Goal: Task Accomplishment & Management: Use online tool/utility

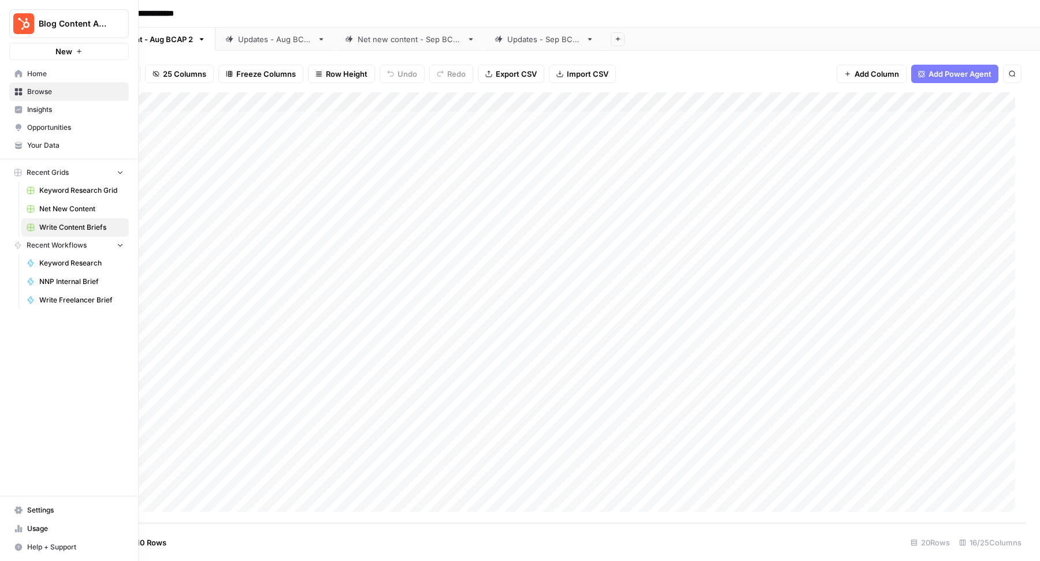
click at [80, 182] on link "Keyword Research Grid" at bounding box center [74, 190] width 107 height 18
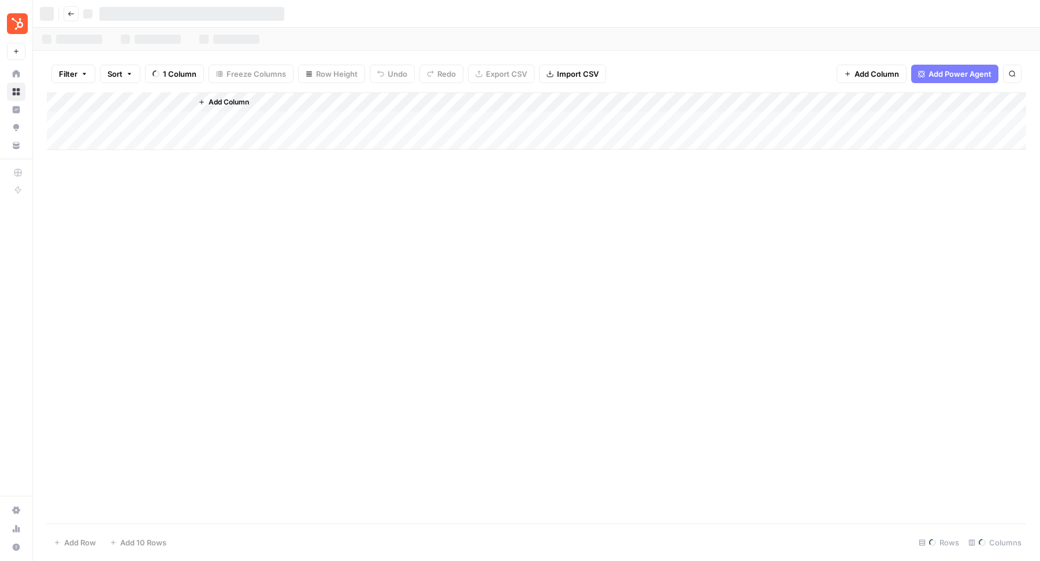
click at [519, 20] on div at bounding box center [557, 14] width 949 height 18
click at [351, 11] on div at bounding box center [557, 14] width 949 height 18
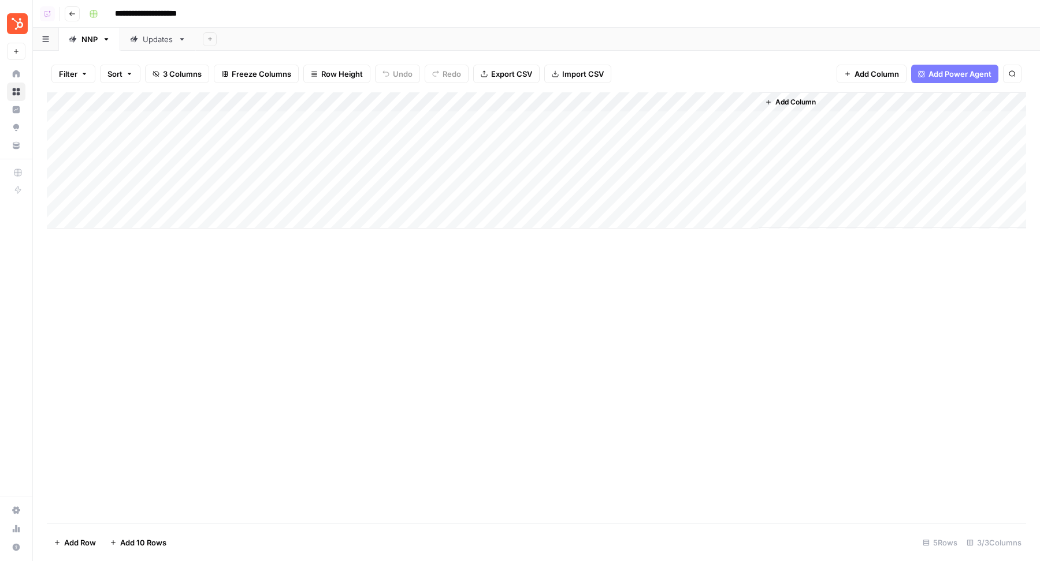
click at [295, 99] on div "Add Column" at bounding box center [536, 160] width 979 height 136
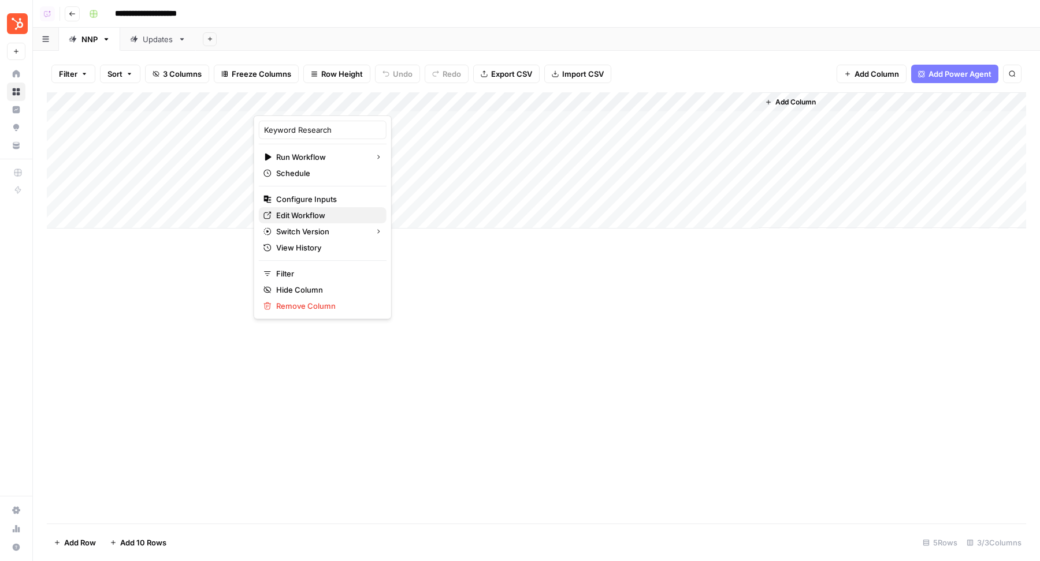
click at [312, 214] on span "Edit Workflow" at bounding box center [326, 216] width 101 height 12
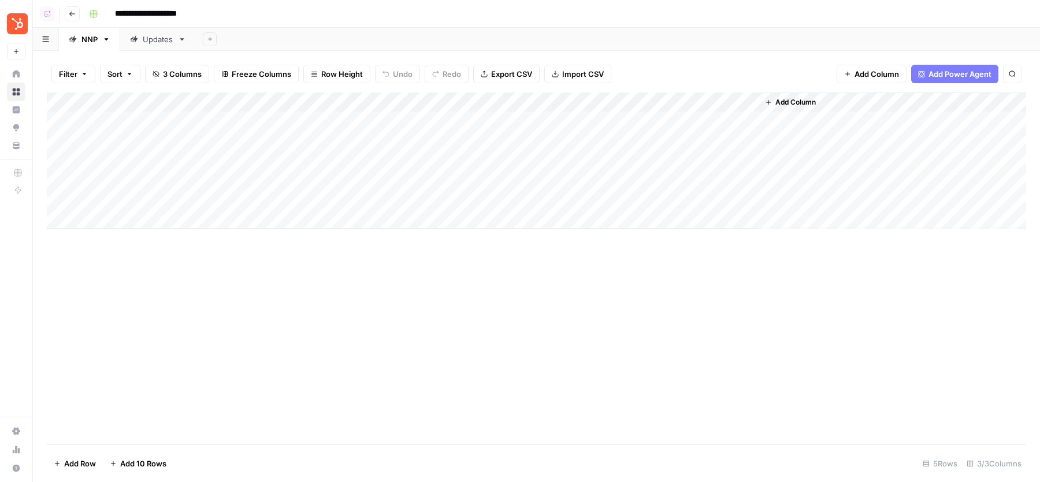
click at [157, 40] on div "Updates" at bounding box center [158, 39] width 31 height 12
click at [306, 107] on div "Add Column" at bounding box center [536, 160] width 979 height 136
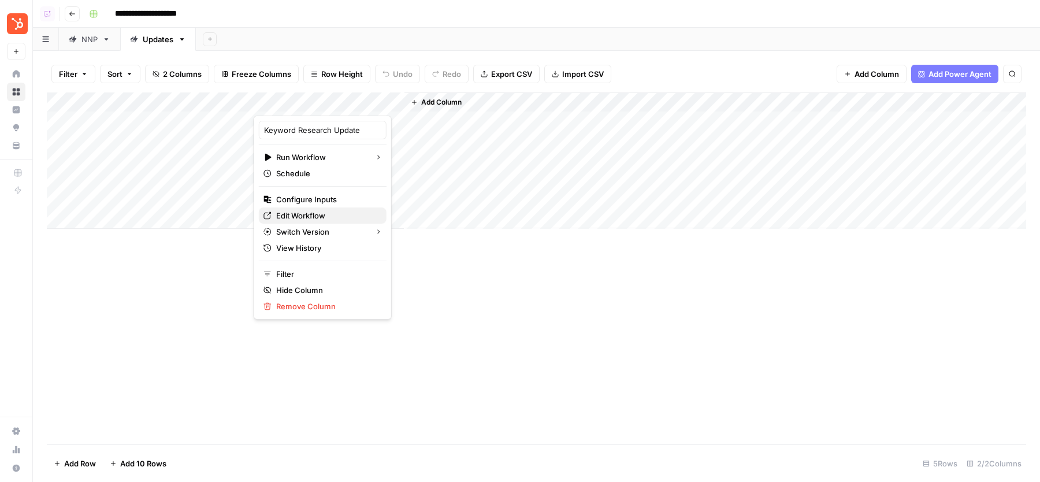
click at [296, 217] on span "Edit Workflow" at bounding box center [326, 216] width 101 height 12
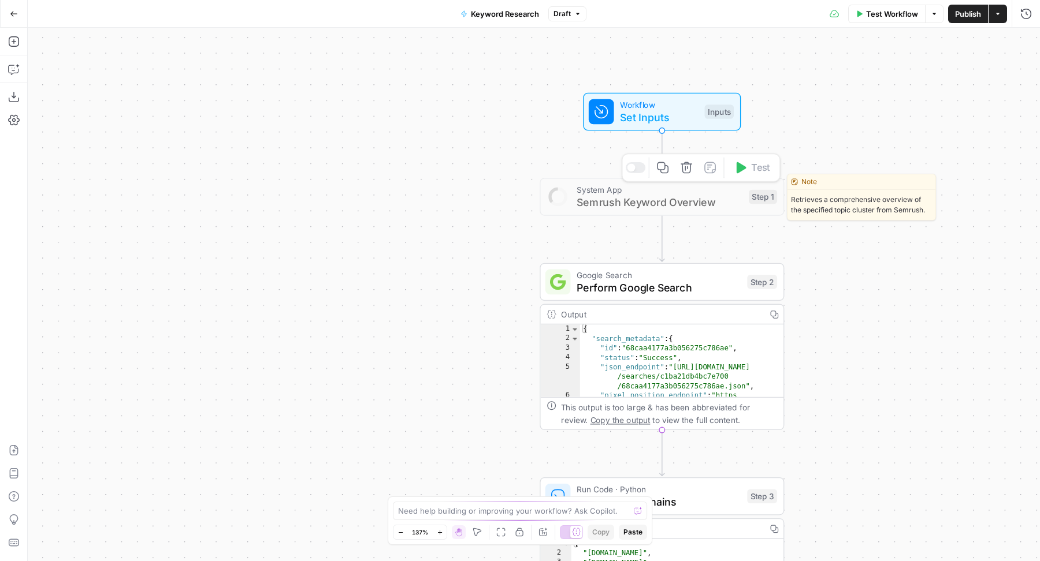
click at [681, 166] on icon "button" at bounding box center [686, 168] width 13 height 13
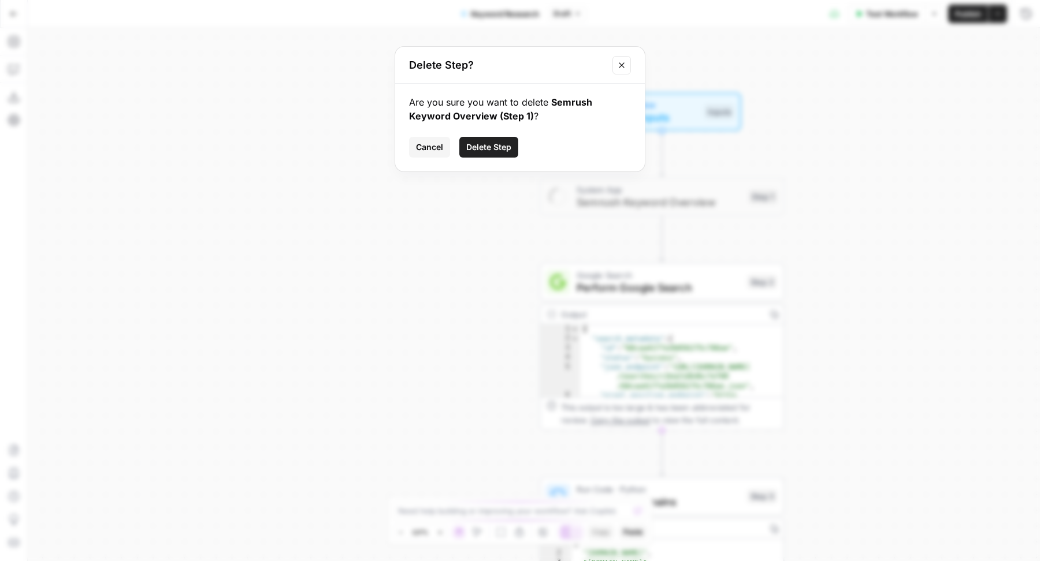
click at [484, 150] on span "Delete Step" at bounding box center [488, 147] width 45 height 12
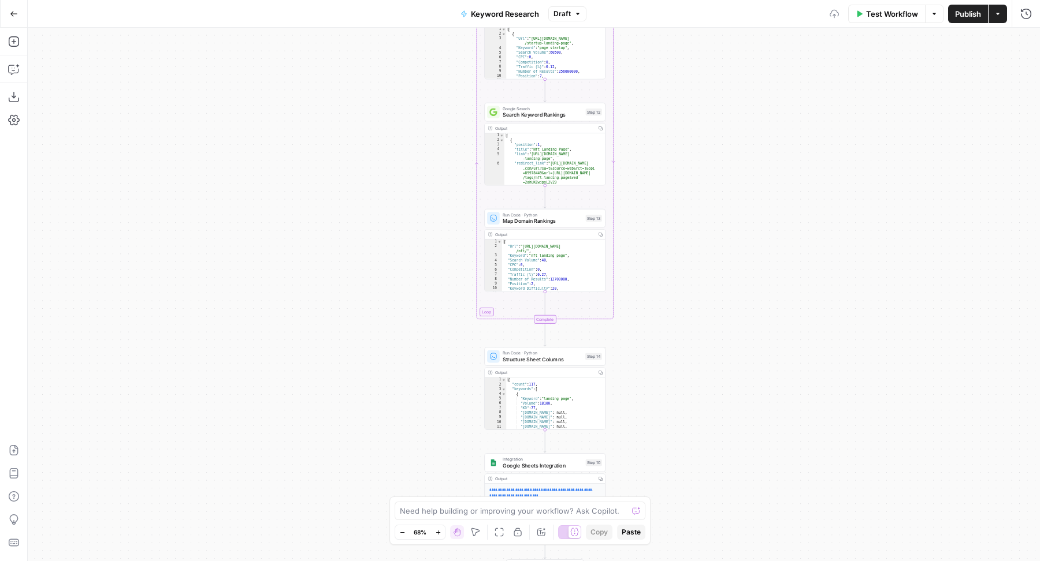
click at [522, 488] on link "**********" at bounding box center [540, 492] width 103 height 9
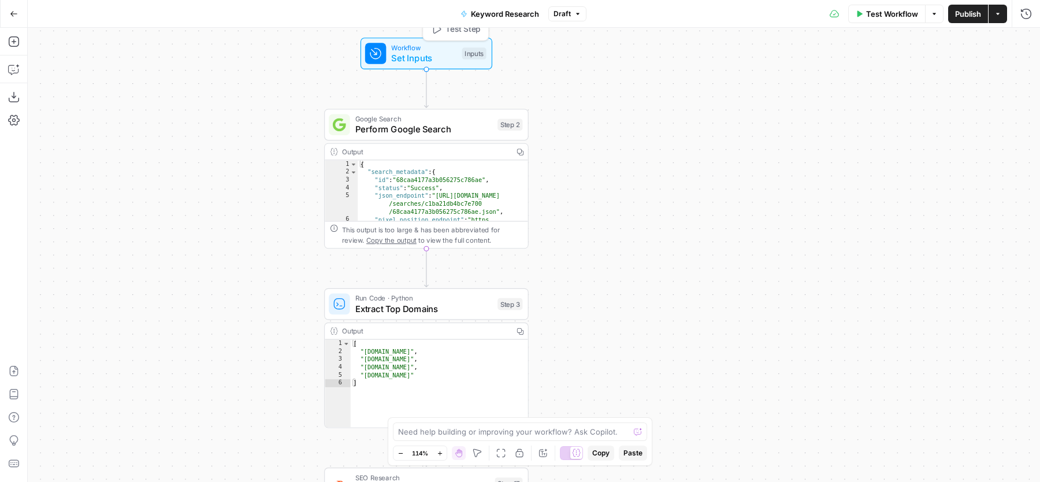
click at [449, 51] on span "Set Inputs" at bounding box center [423, 57] width 65 height 13
click at [1026, 46] on button "Close" at bounding box center [1025, 41] width 15 height 15
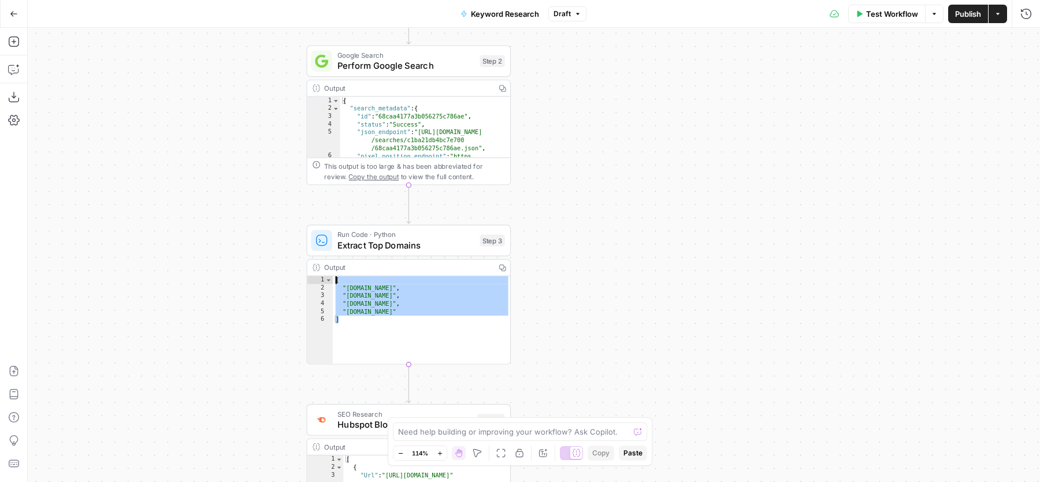
drag, startPoint x: 354, startPoint y: 317, endPoint x: 334, endPoint y: 277, distance: 45.2
click at [334, 277] on div "[ "dribbble.com" , "landingfolio.com" , "lapa.ninja" , "unbounce.com" ]" at bounding box center [422, 328] width 178 height 104
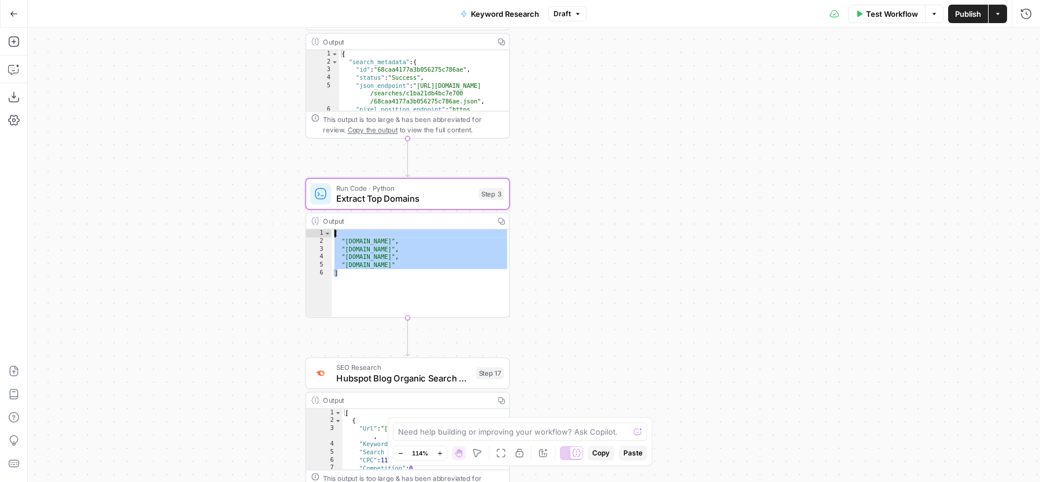
click at [248, 291] on div "**********" at bounding box center [534, 255] width 1012 height 454
click at [382, 260] on div "[ "dribbble.com" , "landingfolio.com" , "lapa.ninja" , "unbounce.com" ]" at bounding box center [421, 281] width 178 height 104
drag, startPoint x: 342, startPoint y: 271, endPoint x: 333, endPoint y: 234, distance: 38.1
click at [333, 234] on div "[ "dribbble.com" , "landingfolio.com" , "lapa.ninja" , "unbounce.com" ]" at bounding box center [421, 281] width 178 height 104
type textarea "**********"
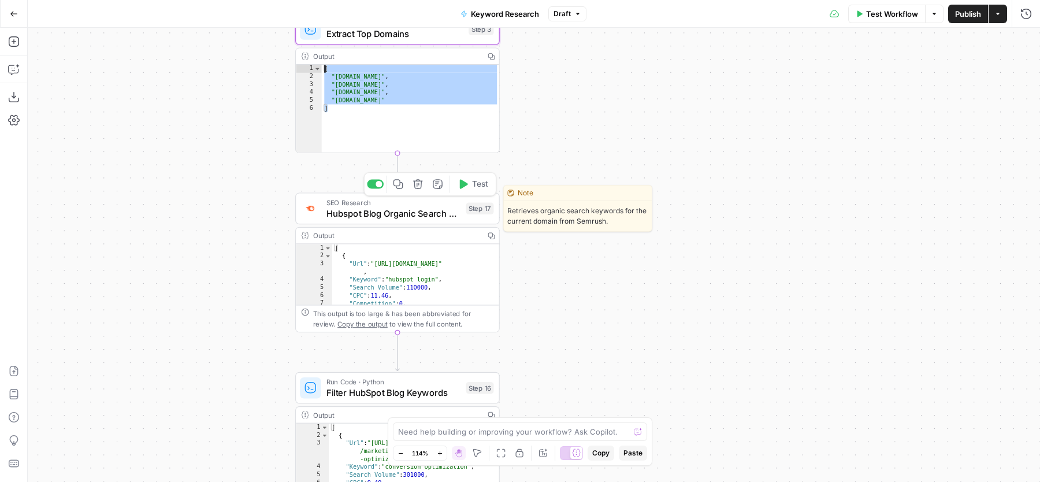
click at [335, 211] on span "Hubspot Blog Organic Search Keywords" at bounding box center [393, 212] width 135 height 13
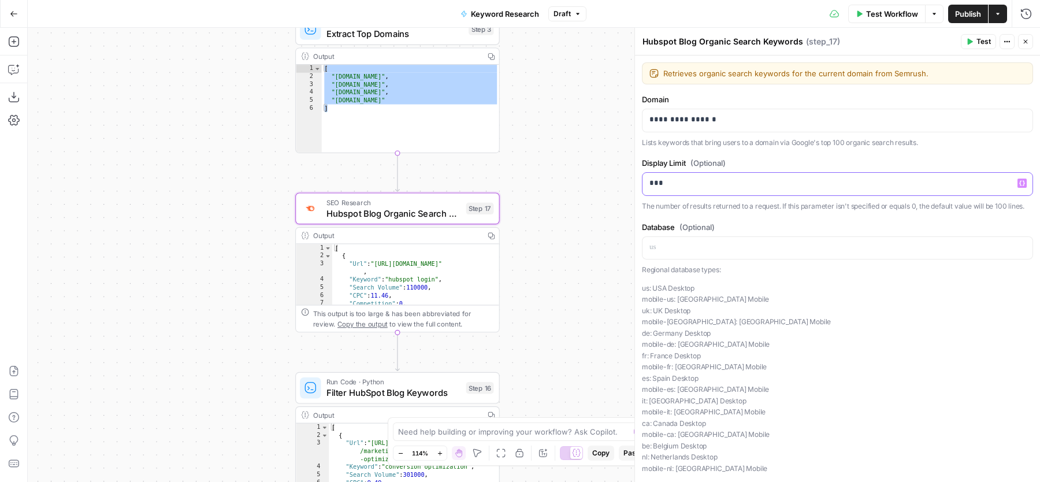
click at [680, 181] on p "***" at bounding box center [832, 183] width 366 height 12
click at [1028, 42] on icon "button" at bounding box center [1025, 41] width 7 height 7
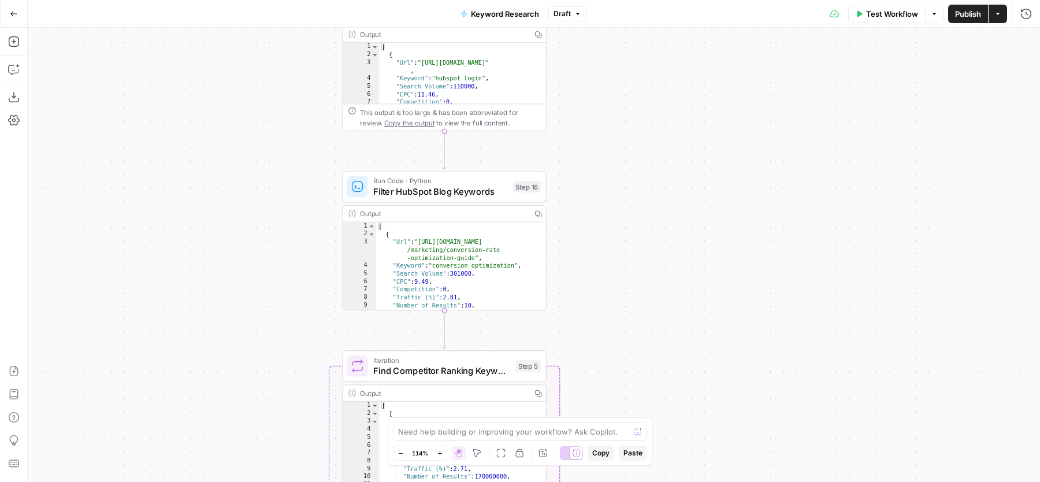
click at [469, 263] on div "[ { "Url" : "https://blog.hubspot.com /marketing/conversion-rate -optimization-…" at bounding box center [455, 274] width 158 height 104
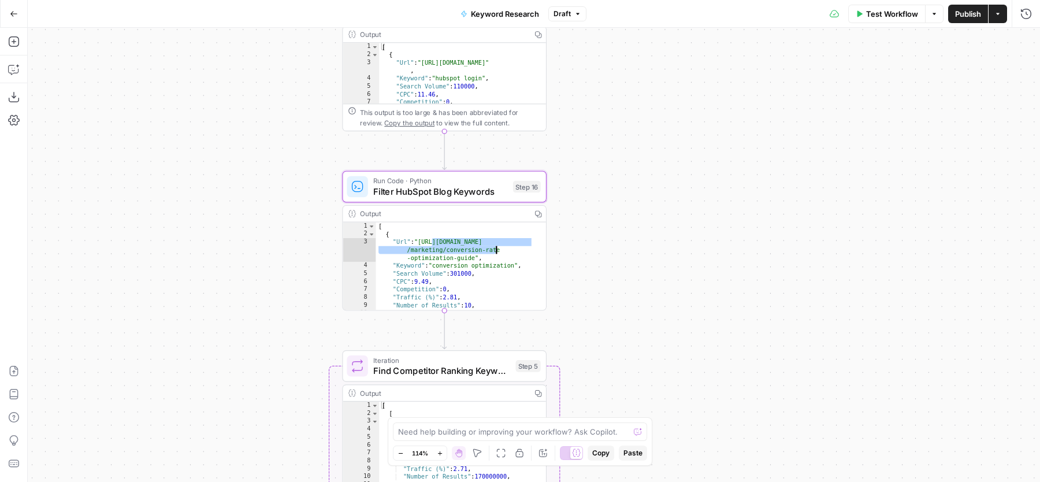
drag, startPoint x: 423, startPoint y: 240, endPoint x: 482, endPoint y: 246, distance: 58.7
click at [482, 246] on div "[ { "Url" : "https://blog.hubspot.com /marketing/conversion-rate -optimization-…" at bounding box center [455, 274] width 158 height 104
type textarea "**********"
click at [445, 247] on div "[ { "Url" : "https://blog.hubspot.com /marketing/conversion-rate -optimization-…" at bounding box center [455, 274] width 158 height 104
drag, startPoint x: 450, startPoint y: 240, endPoint x: 492, endPoint y: 241, distance: 42.2
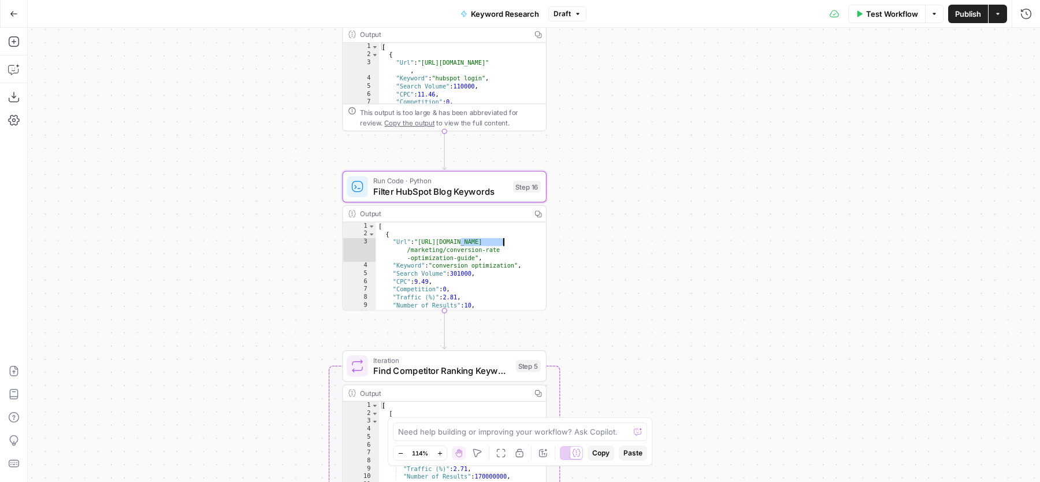
click at [493, 241] on div "[ { "Url" : "https://blog.hubspot.com /marketing/conversion-rate -optimization-…" at bounding box center [455, 274] width 158 height 104
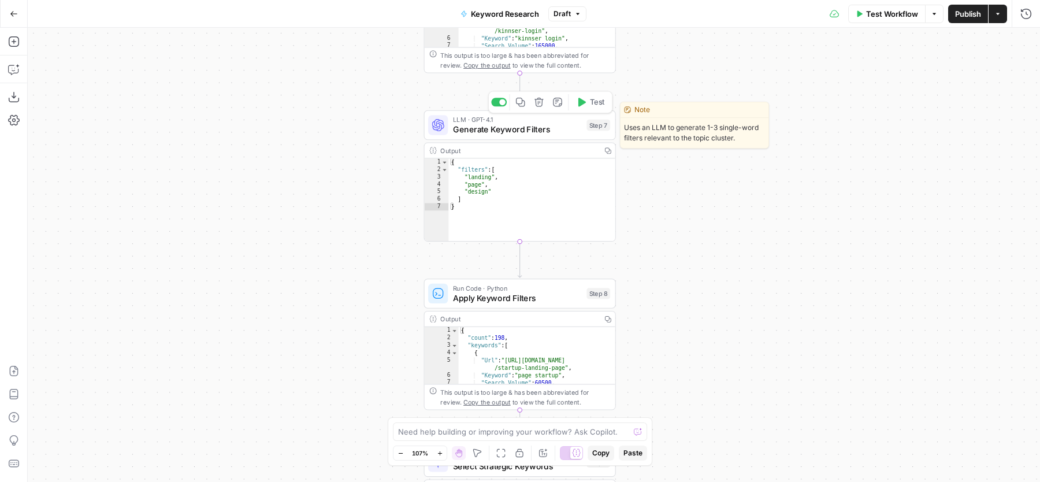
click at [480, 124] on span "Generate Keyword Filters" at bounding box center [517, 129] width 129 height 12
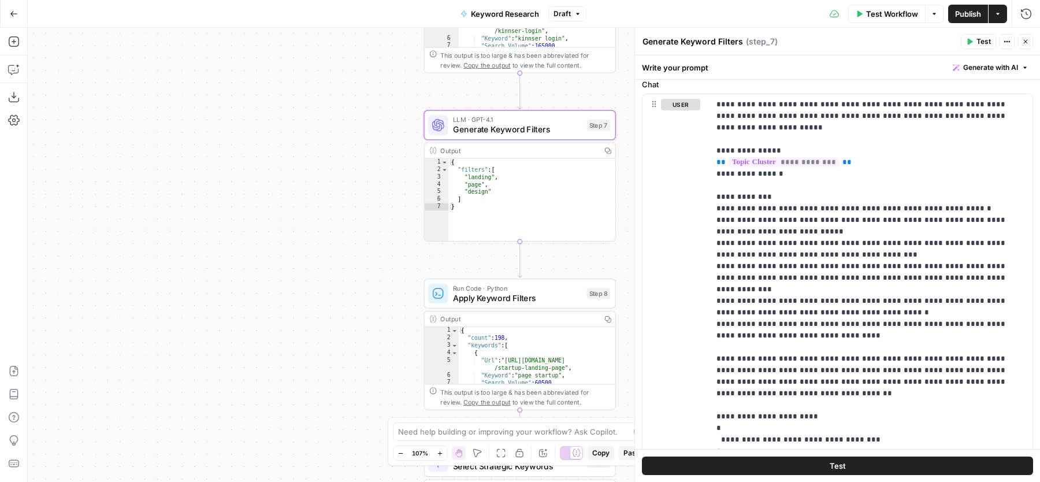
scroll to position [151, 0]
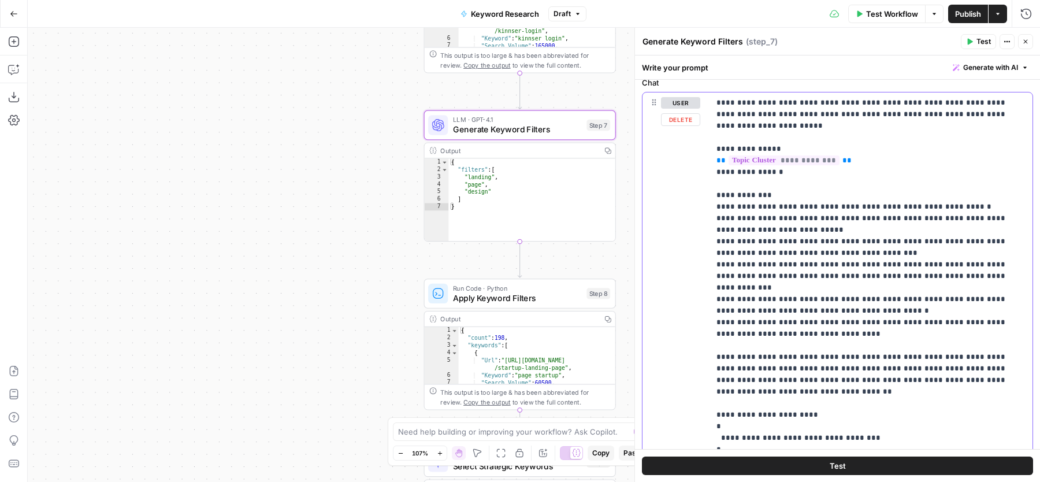
click at [774, 230] on p "**********" at bounding box center [865, 322] width 299 height 450
click at [1027, 43] on icon "button" at bounding box center [1025, 42] width 4 height 4
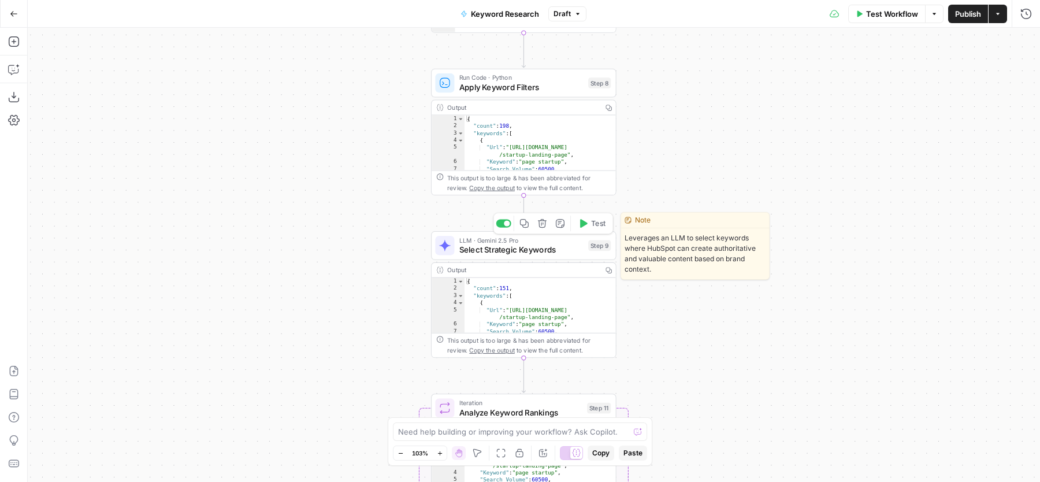
click at [531, 247] on span "Select Strategic Keywords" at bounding box center [521, 250] width 124 height 12
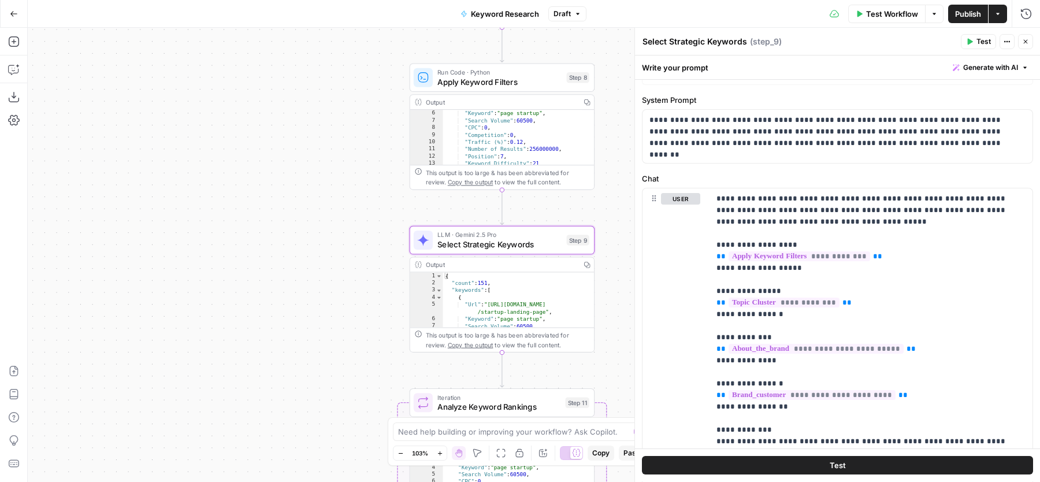
scroll to position [79, 0]
click at [1029, 42] on button "Close" at bounding box center [1025, 41] width 15 height 15
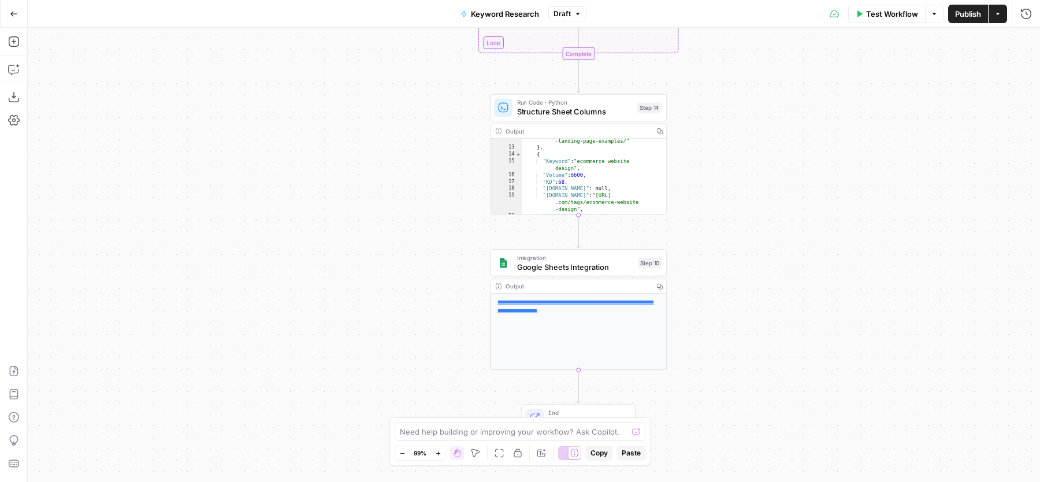
scroll to position [91, 0]
